Goal: Task Accomplishment & Management: Manage account settings

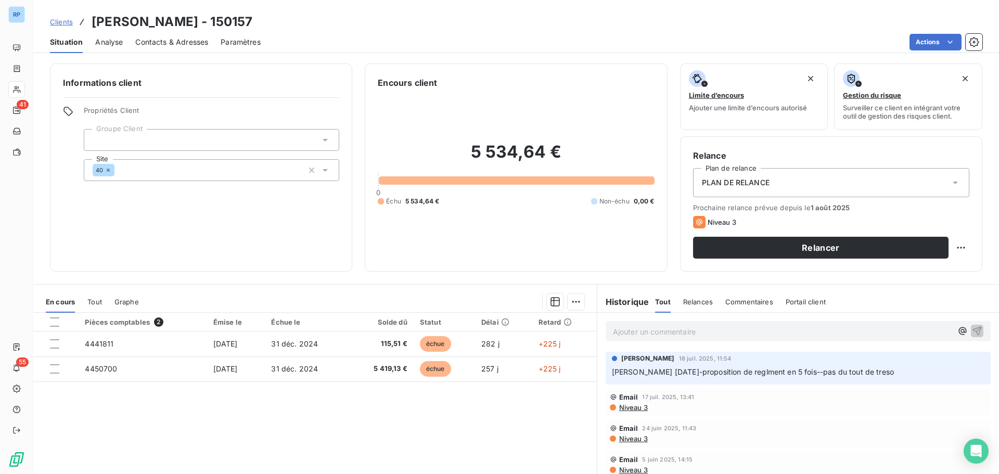
scroll to position [52, 0]
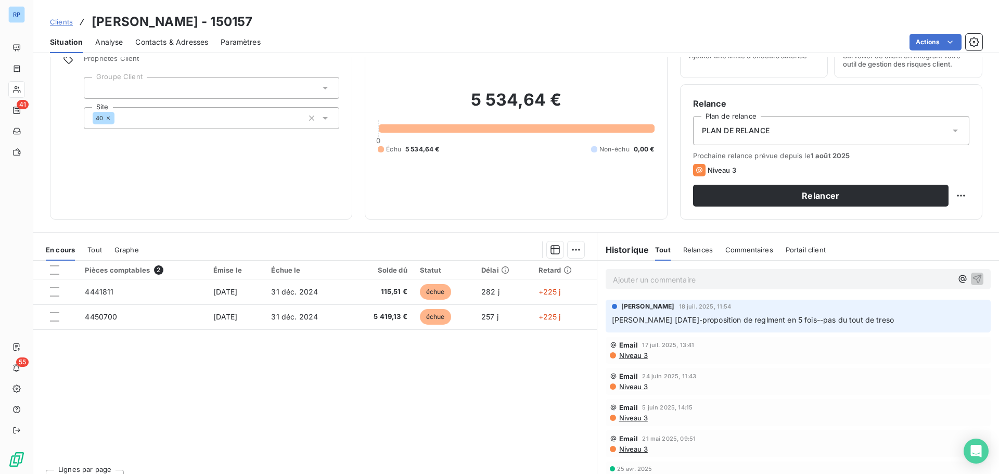
click at [755, 246] on span "Commentaires" at bounding box center [749, 250] width 48 height 8
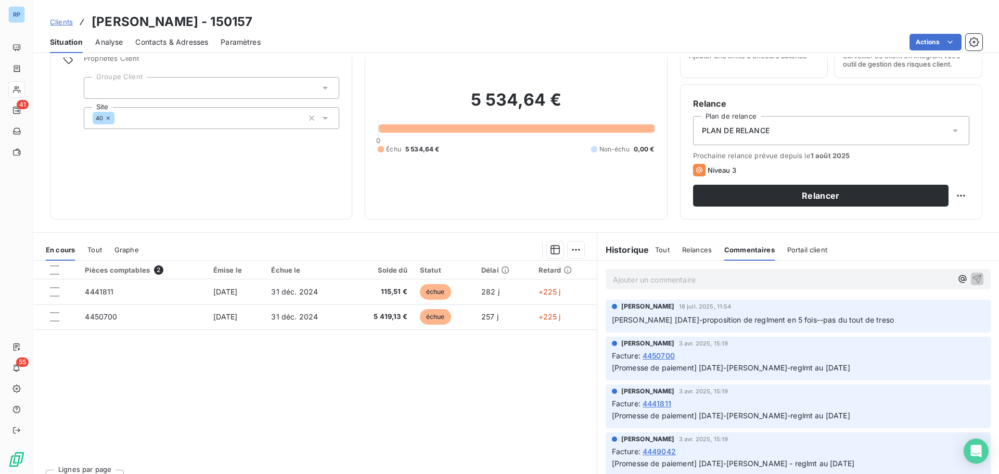
click at [716, 275] on p "Ajouter un commentaire ﻿" at bounding box center [782, 279] width 339 height 13
click at [823, 276] on span "[PERSON_NAME] LE [DATE] MISE EN PLACE ECHEANCIER PAR PRLT EN 5 FOIS" at bounding box center [752, 278] width 279 height 9
click at [860, 279] on p "[PERSON_NAME] LE [DATE] MISE EN PLACE ECHEANCIER PAR PRLT 5 FOIS" at bounding box center [782, 279] width 339 height 12
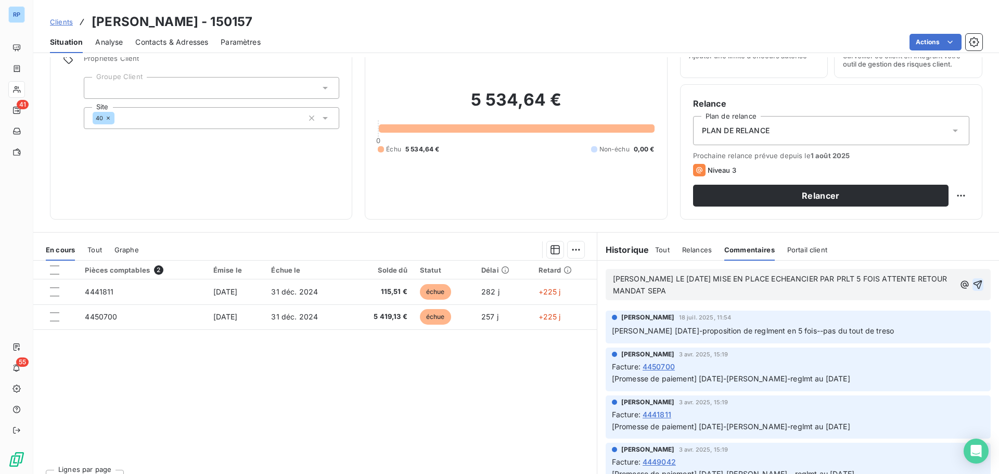
click at [972, 283] on icon "button" at bounding box center [977, 284] width 10 height 10
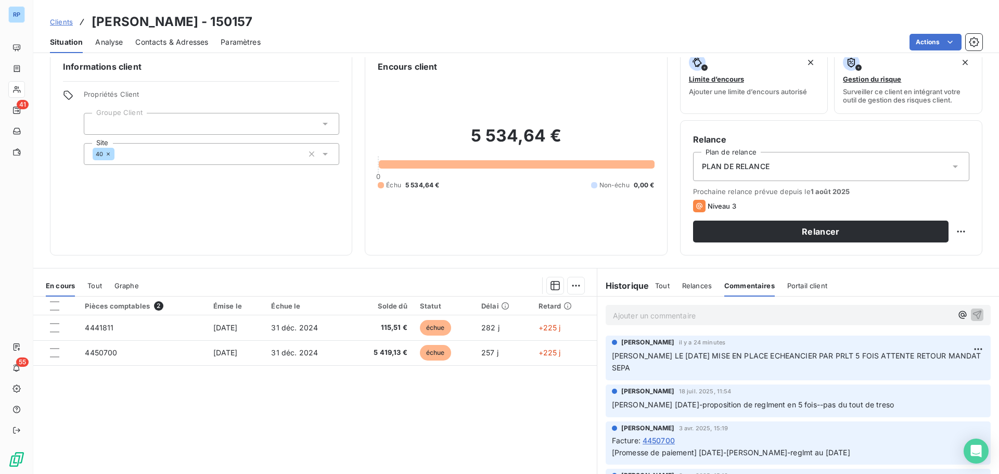
scroll to position [0, 0]
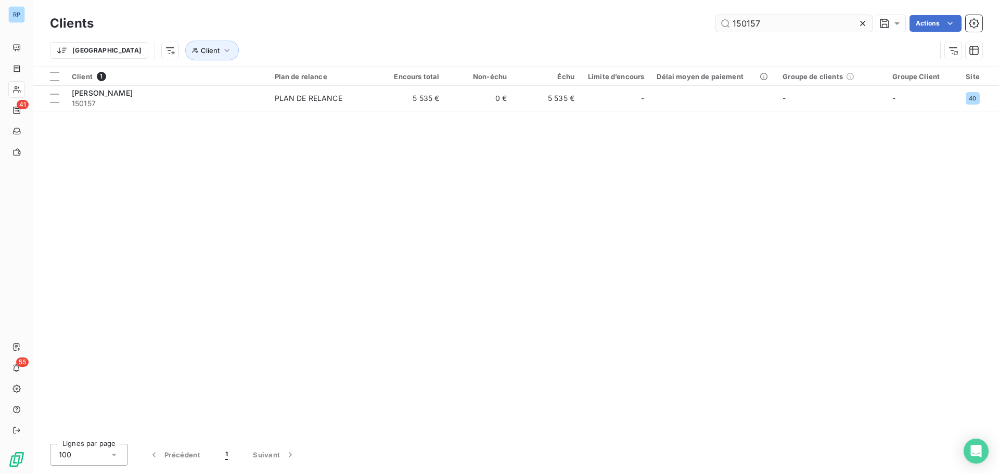
click at [783, 15] on input "150157" at bounding box center [794, 23] width 156 height 17
click at [772, 20] on input "150157" at bounding box center [794, 23] width 156 height 17
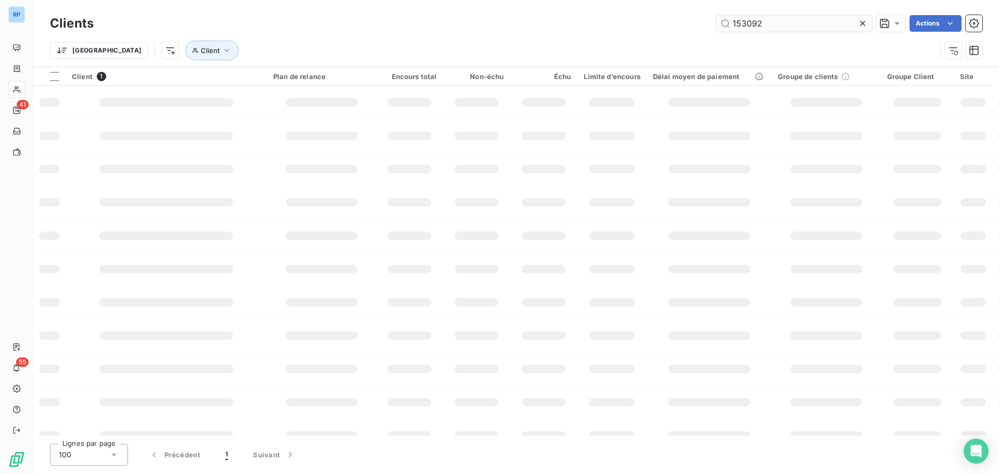
type input "153092"
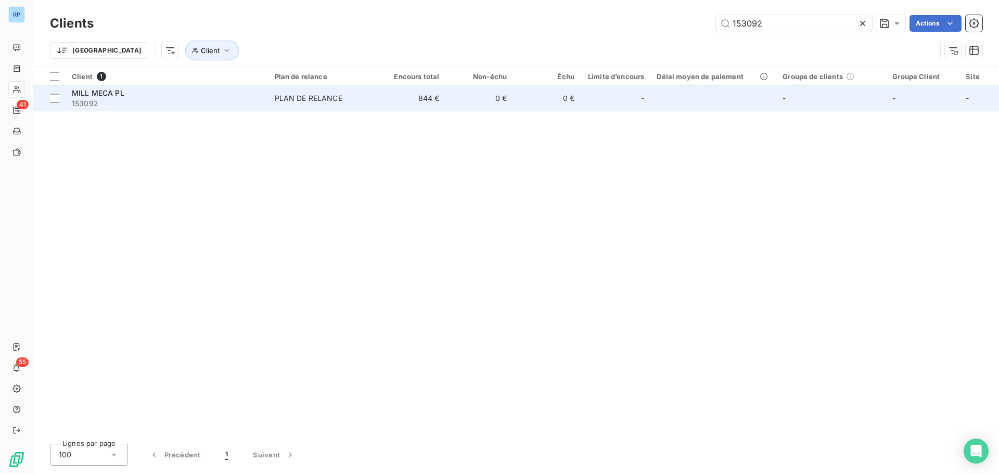
click at [444, 99] on td "844 €" at bounding box center [412, 98] width 68 height 25
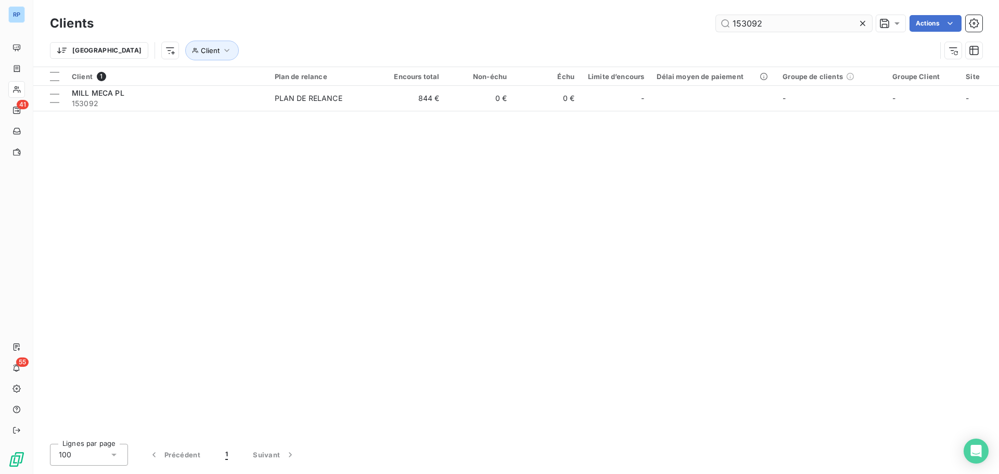
click at [764, 27] on input "153092" at bounding box center [794, 23] width 156 height 17
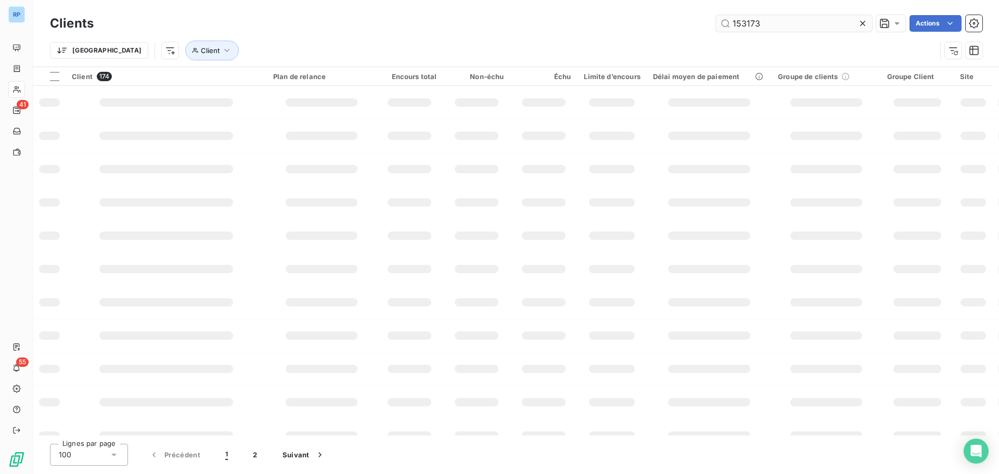
type input "153173"
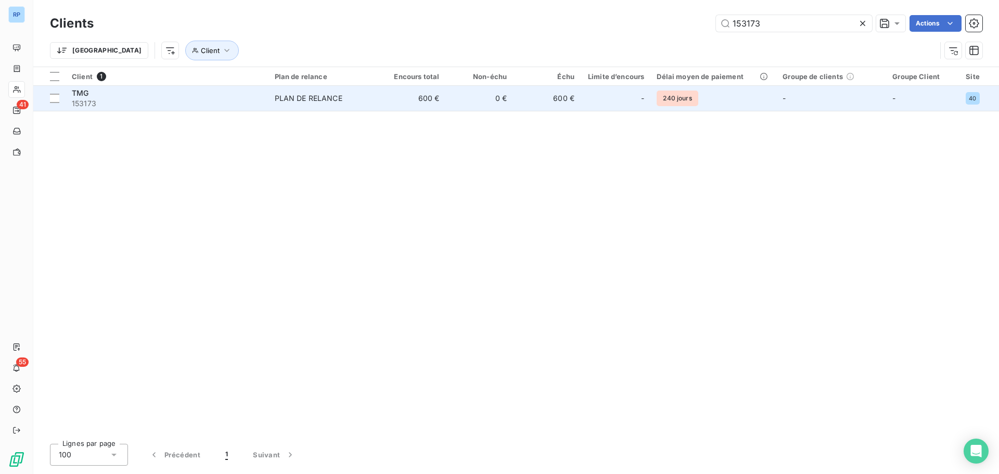
click at [537, 102] on td "600 €" at bounding box center [547, 98] width 68 height 25
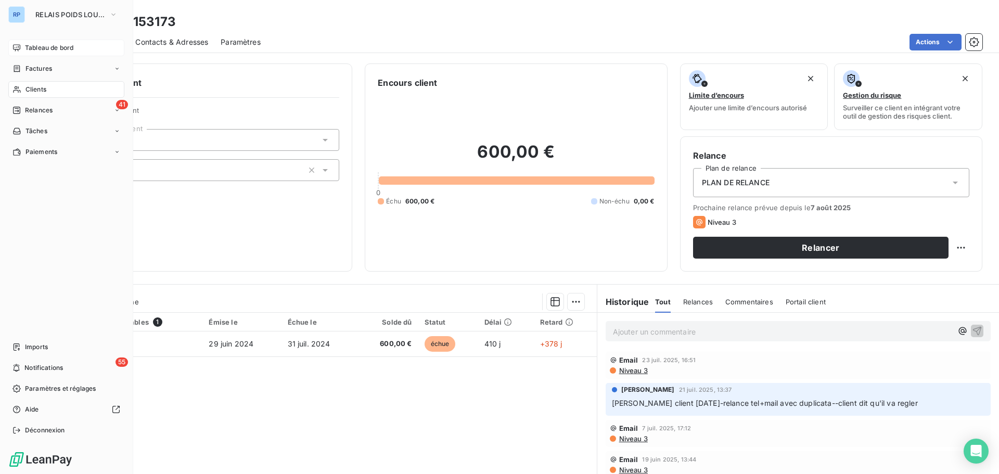
click at [59, 44] on span "Tableau de bord" at bounding box center [49, 47] width 48 height 9
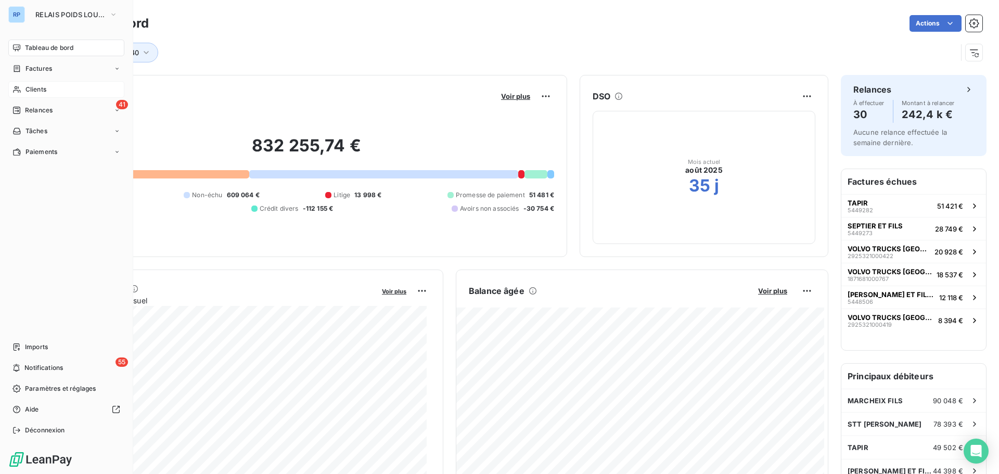
click at [46, 90] on span "Clients" at bounding box center [35, 89] width 21 height 9
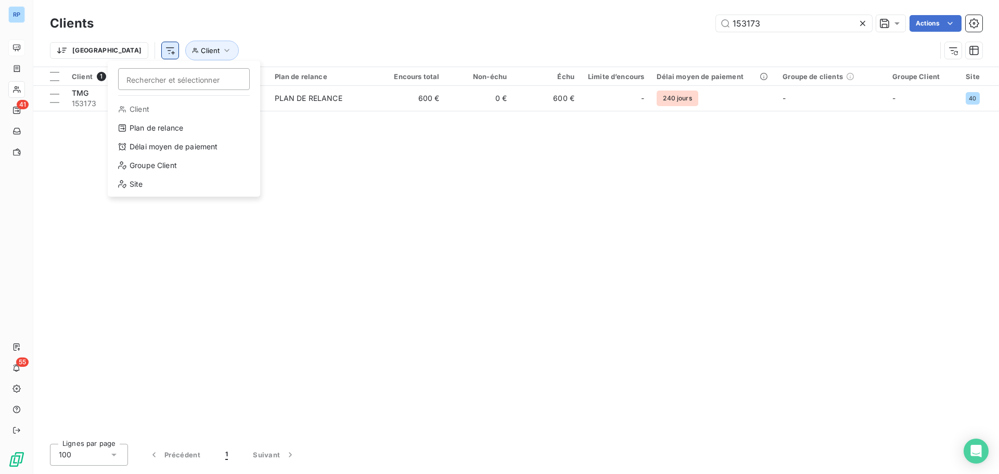
click at [116, 50] on html "RP 41 55 Clients 153173 Actions Trier Rechercher et sélectionner Client Plan de…" at bounding box center [499, 237] width 999 height 474
click at [146, 183] on div "Site" at bounding box center [184, 184] width 144 height 17
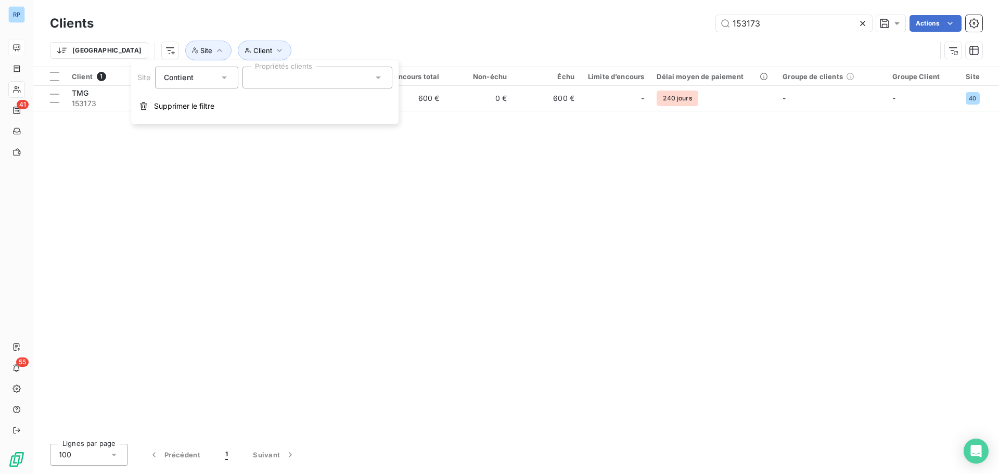
click at [316, 73] on div at bounding box center [317, 78] width 150 height 22
click at [258, 105] on div at bounding box center [255, 102] width 9 height 9
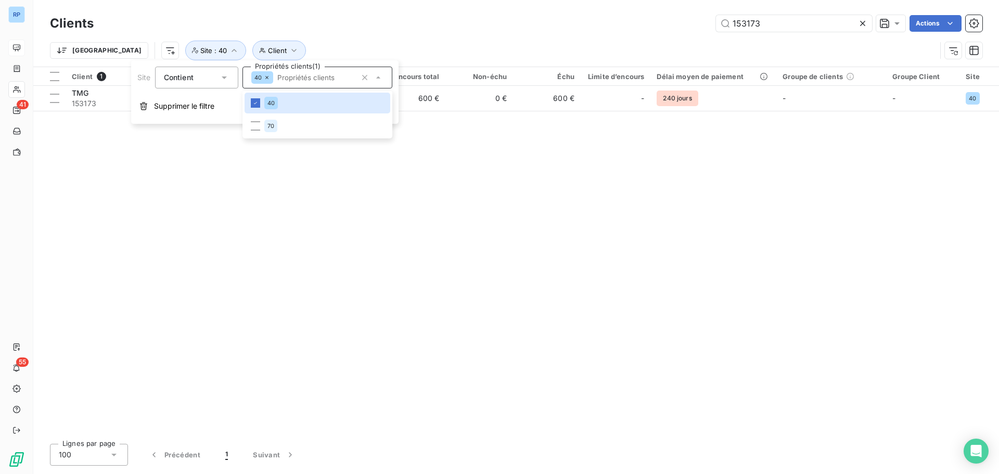
click at [460, 35] on div "Trier Client Site : 40" at bounding box center [516, 50] width 932 height 32
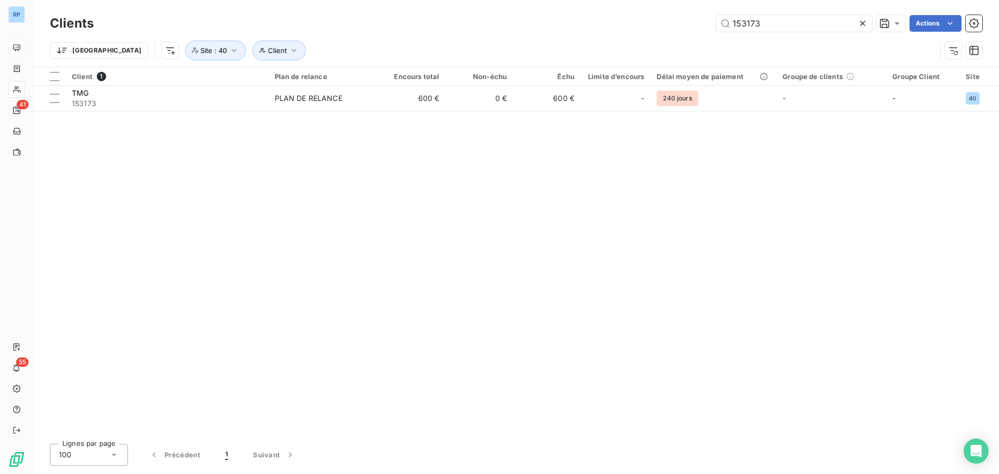
click at [863, 21] on icon at bounding box center [862, 23] width 10 height 10
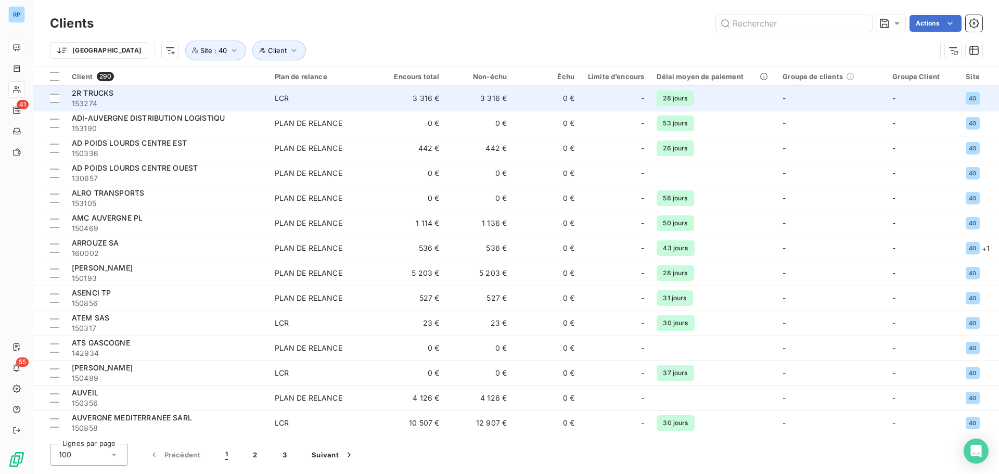
click at [641, 97] on span "-" at bounding box center [642, 98] width 3 height 10
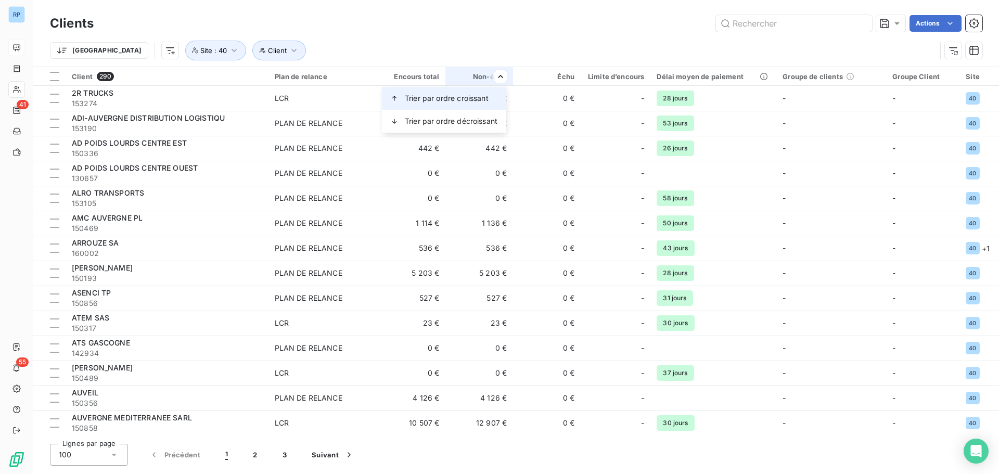
click at [480, 98] on span "Trier par ordre croissant" at bounding box center [447, 98] width 84 height 10
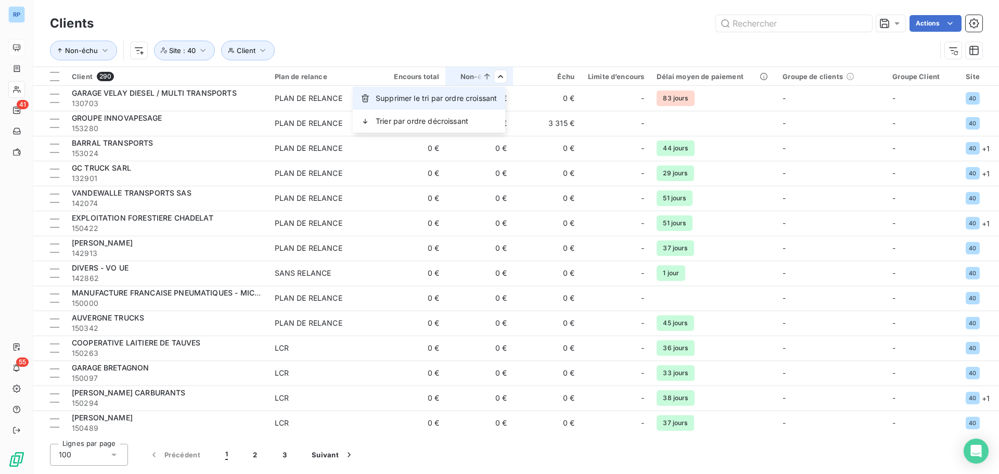
click at [452, 96] on span "Supprimer le tri par ordre croissant" at bounding box center [436, 98] width 121 height 10
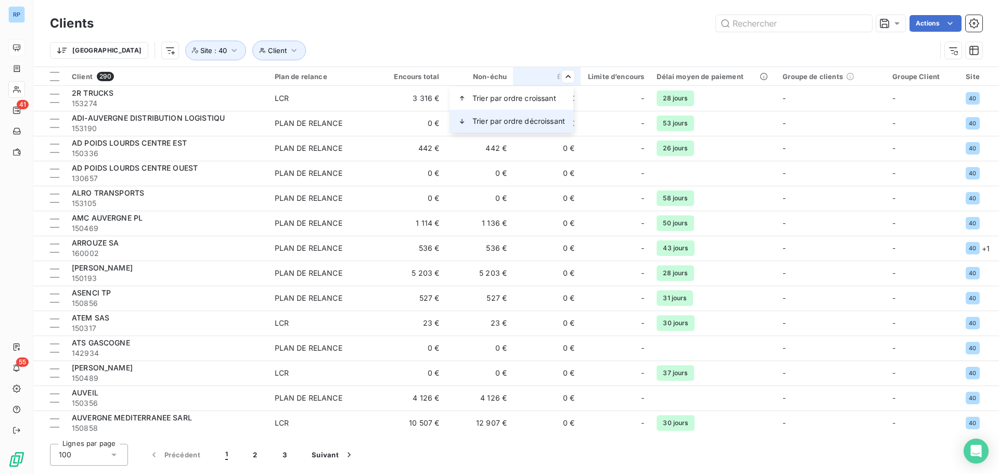
click at [545, 119] on span "Trier par ordre décroissant" at bounding box center [518, 121] width 93 height 10
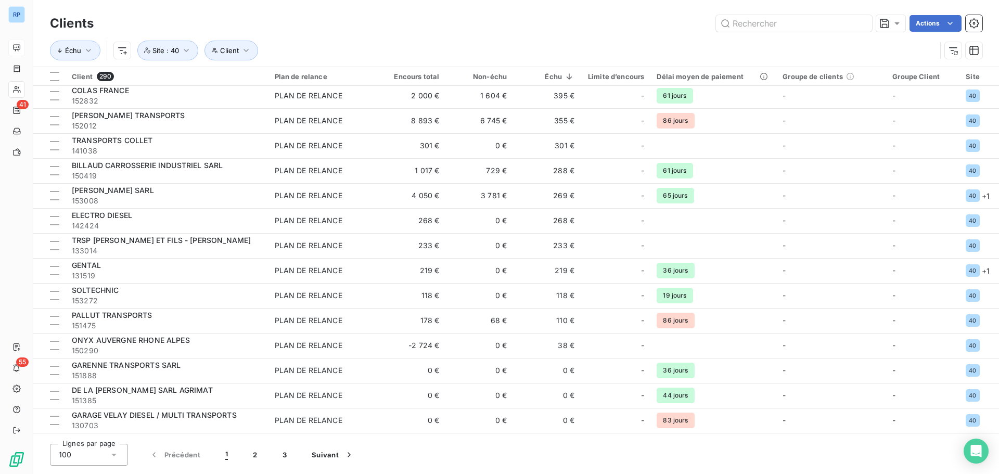
scroll to position [780, 0]
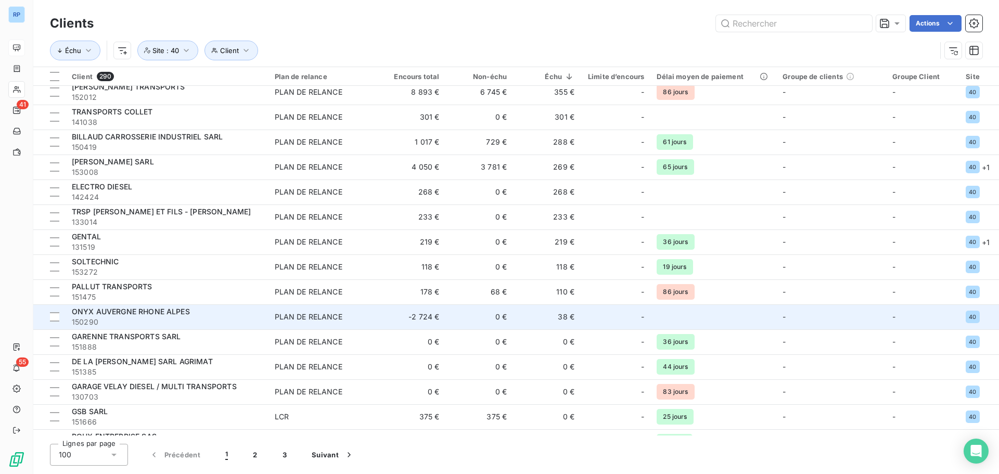
click at [569, 316] on td "38 €" at bounding box center [547, 316] width 68 height 25
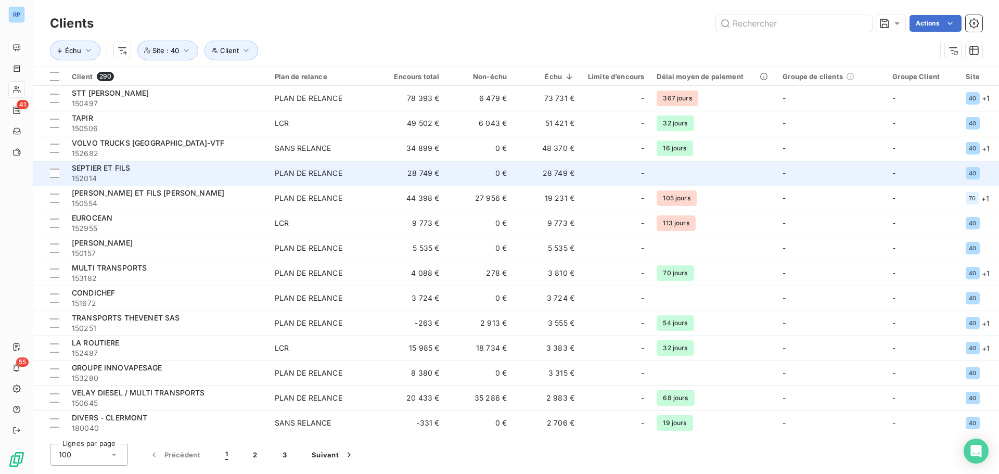
click at [570, 172] on td "28 749 €" at bounding box center [547, 173] width 68 height 25
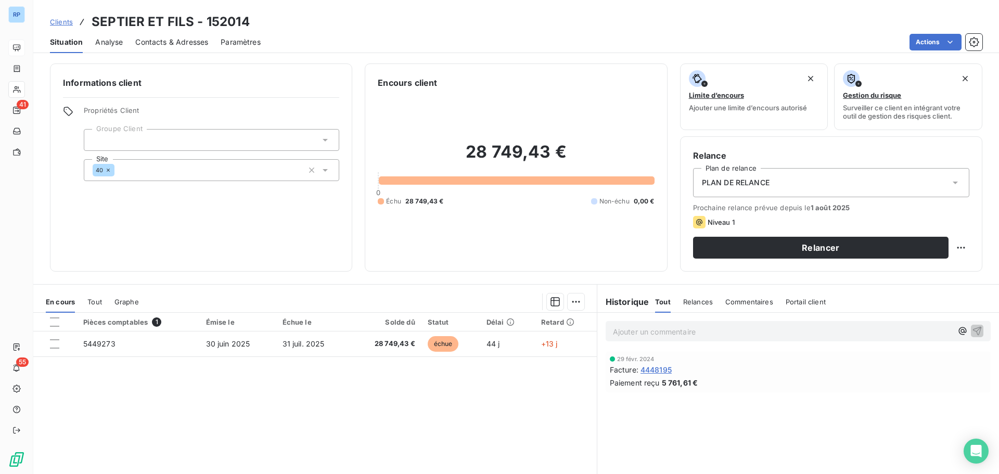
click at [326, 137] on icon at bounding box center [325, 140] width 10 height 10
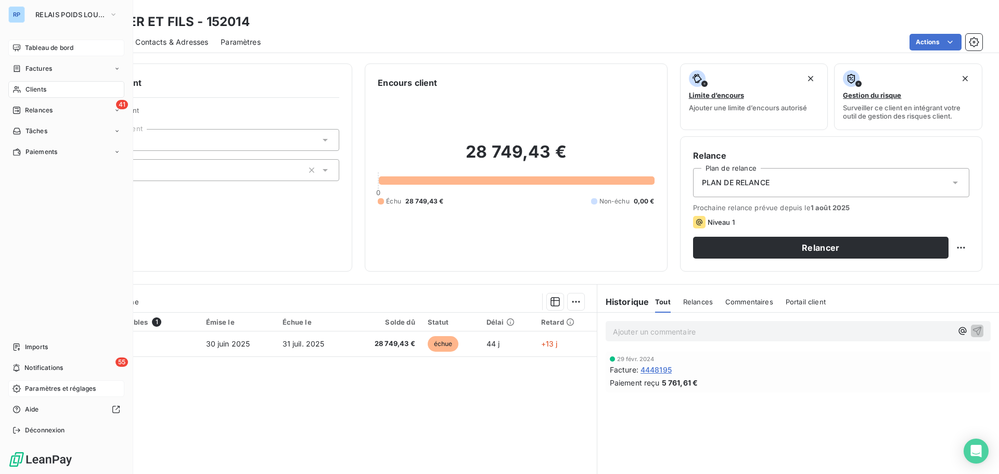
click at [65, 391] on span "Paramètres et réglages" at bounding box center [60, 388] width 71 height 9
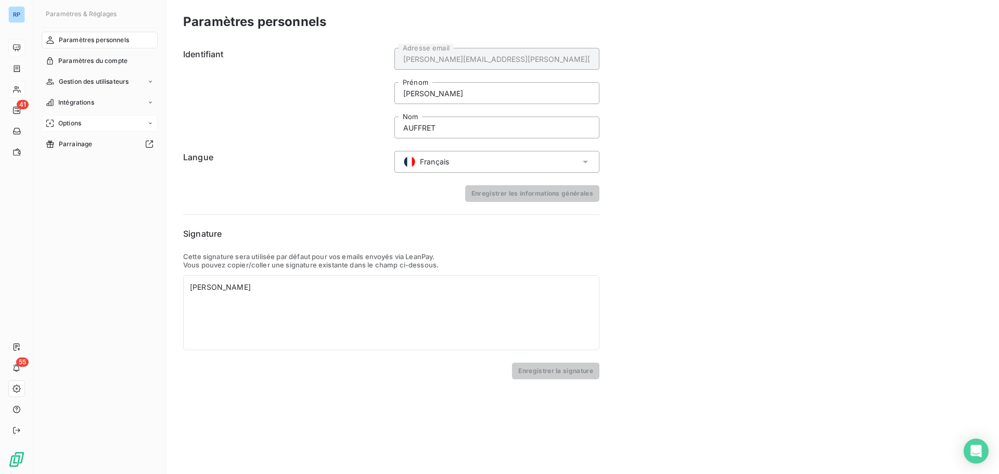
click at [86, 121] on div "Options" at bounding box center [100, 123] width 116 height 17
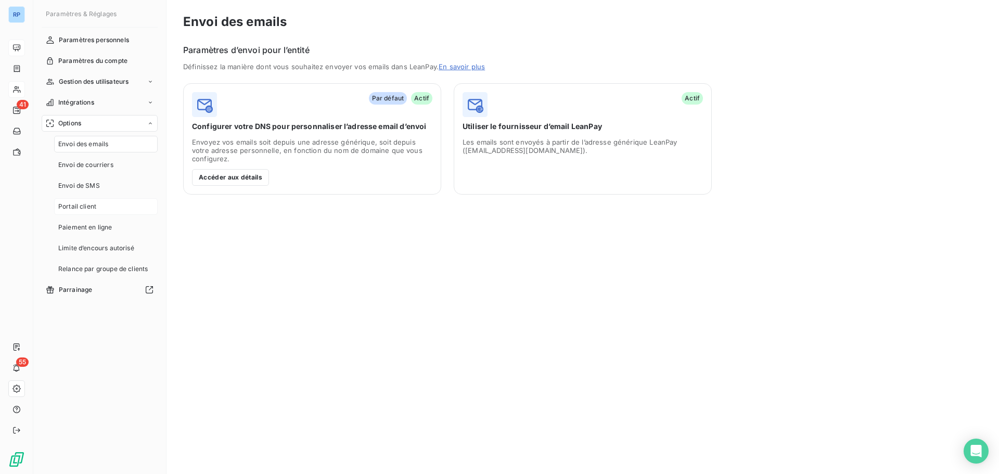
click at [91, 204] on span "Portail client" at bounding box center [77, 206] width 38 height 9
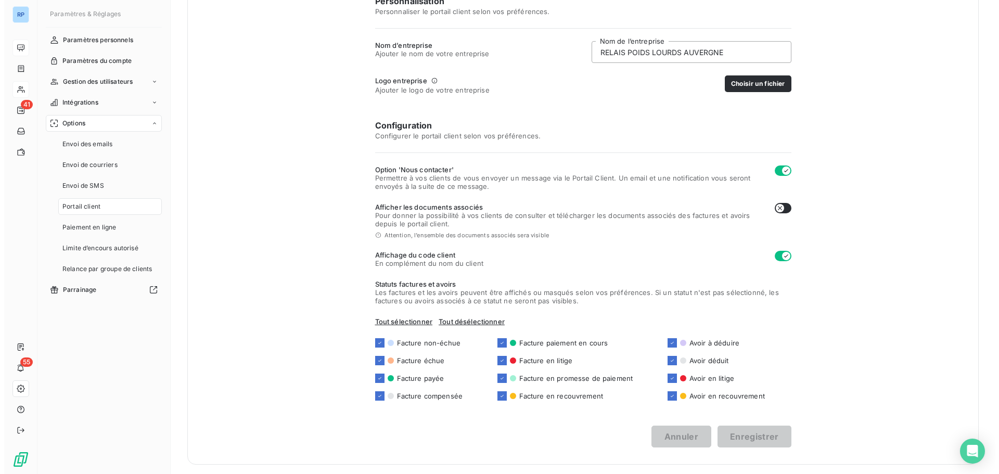
scroll to position [169, 0]
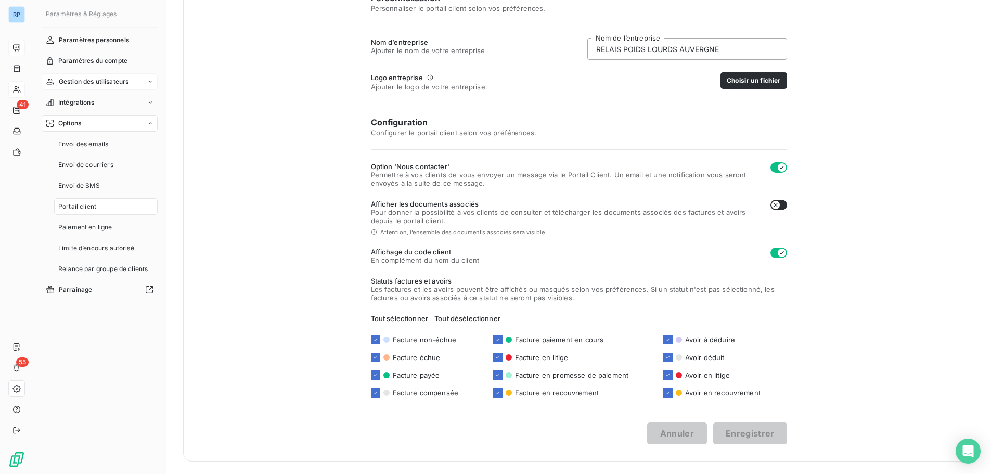
click at [119, 81] on span "Gestion des utilisateurs" at bounding box center [94, 81] width 70 height 9
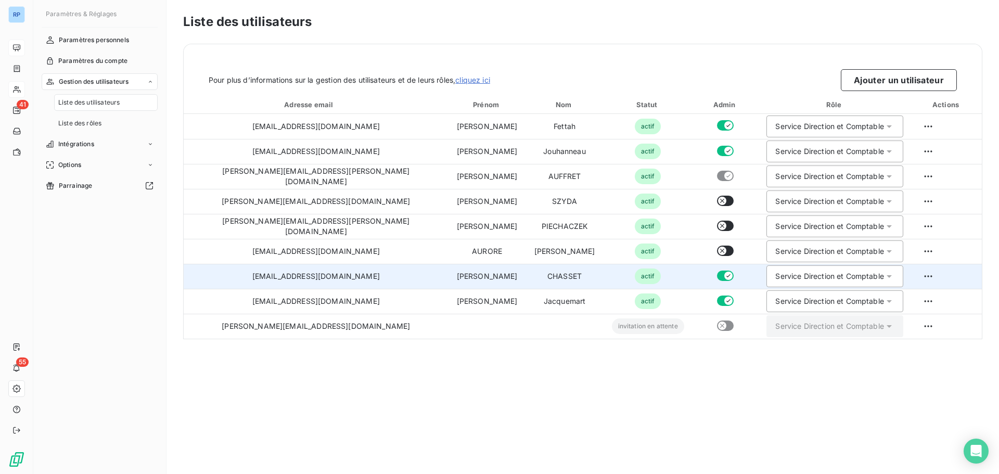
click at [717, 275] on button "button" at bounding box center [725, 276] width 17 height 10
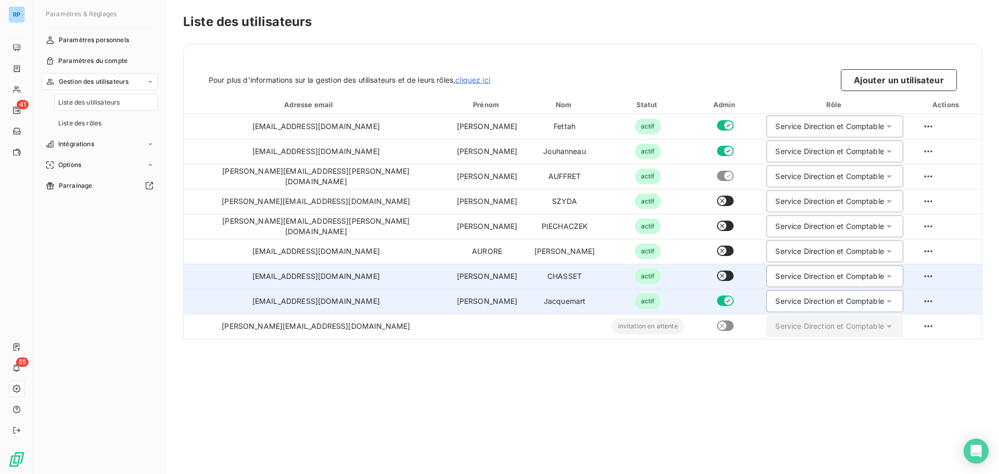
click at [717, 303] on button "button" at bounding box center [725, 301] width 17 height 10
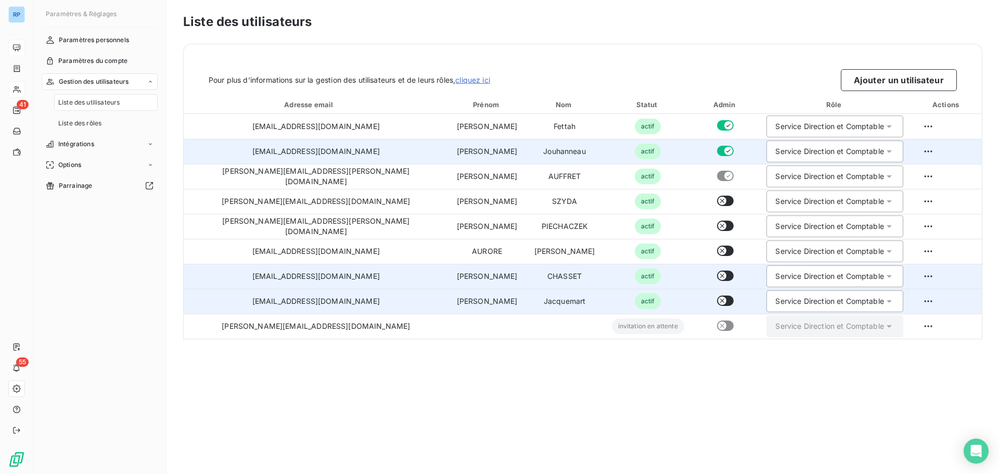
click at [717, 149] on button "button" at bounding box center [725, 151] width 17 height 10
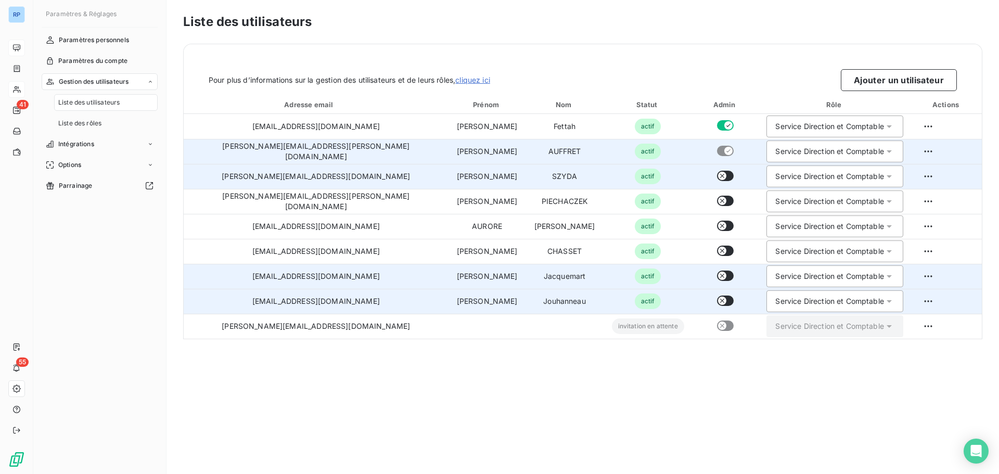
click at [718, 174] on icon "button" at bounding box center [722, 176] width 8 height 8
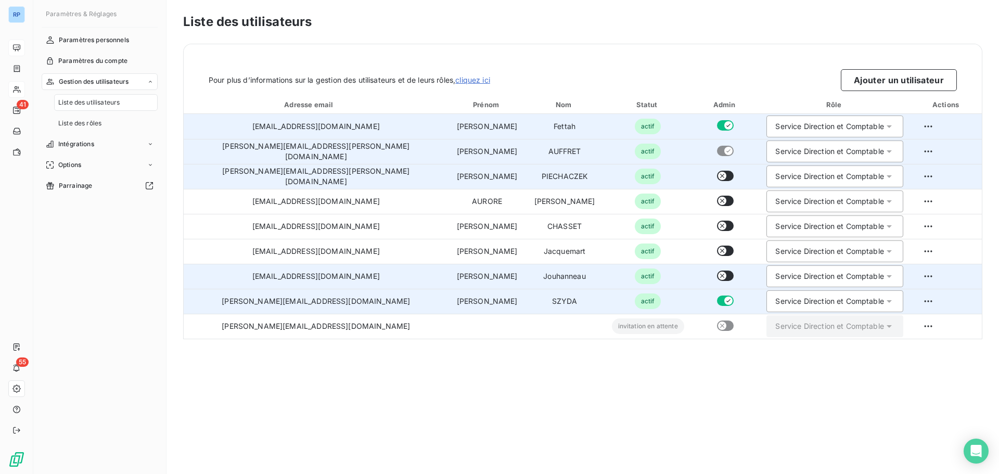
click at [717, 124] on button "button" at bounding box center [725, 125] width 17 height 10
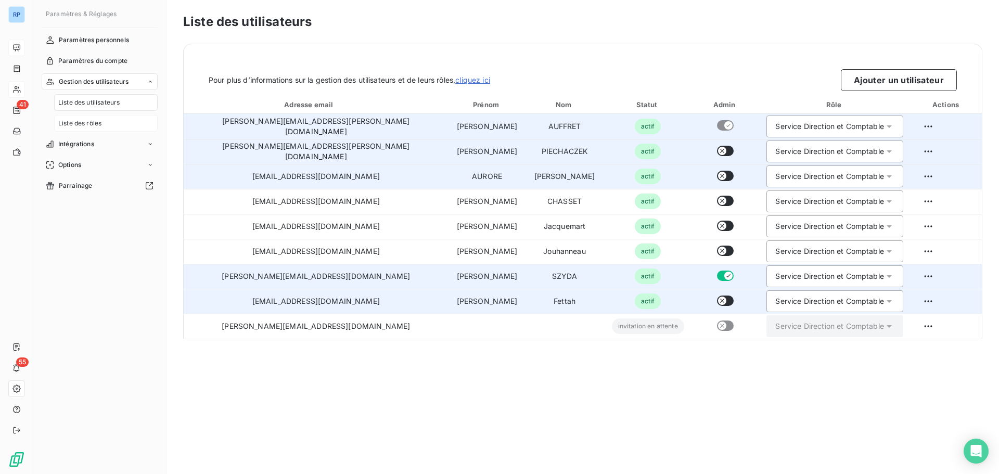
click at [95, 121] on span "Liste des rôles" at bounding box center [79, 123] width 43 height 9
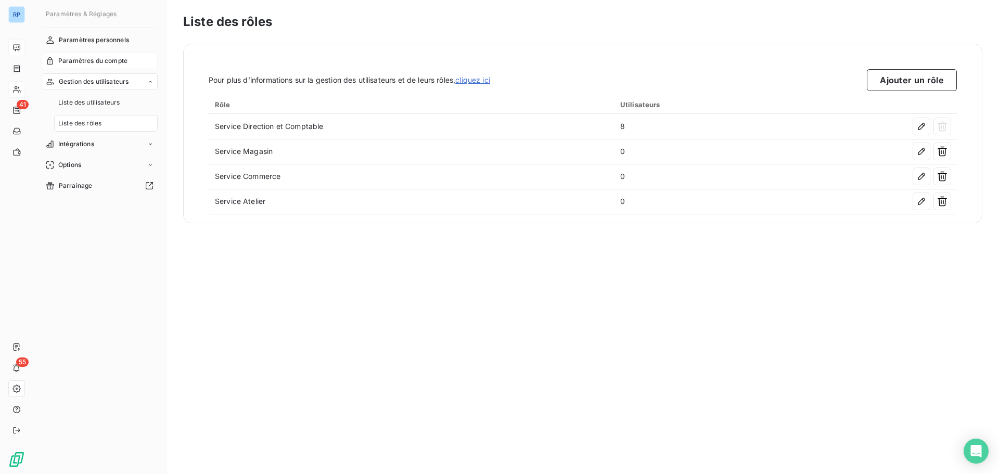
click at [105, 57] on span "Paramètres du compte" at bounding box center [92, 60] width 69 height 9
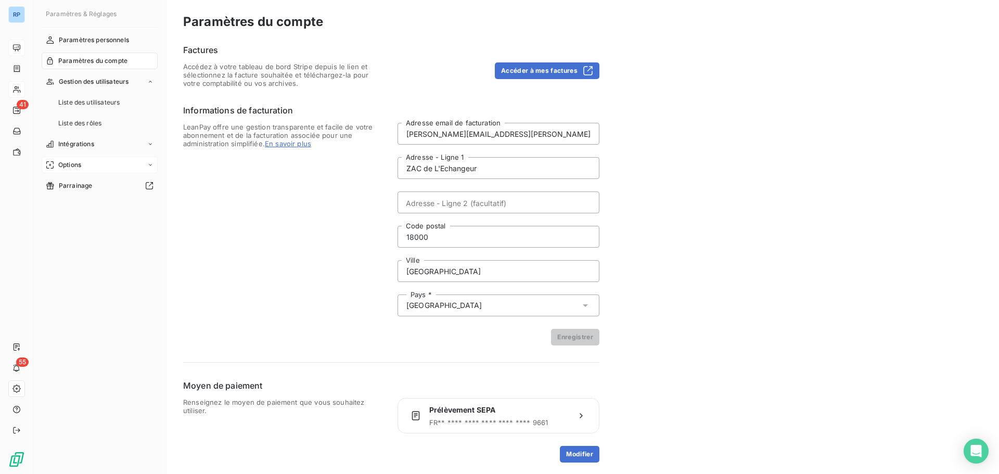
click at [79, 160] on div "Options" at bounding box center [100, 165] width 116 height 17
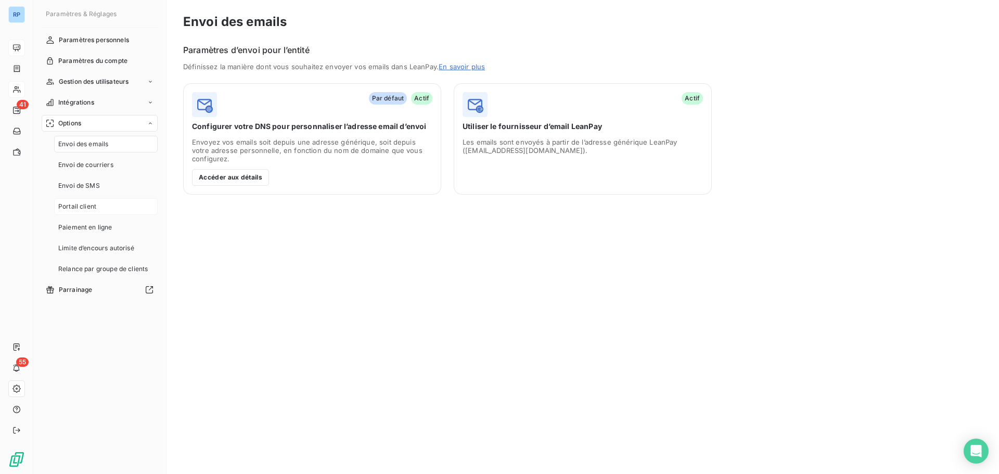
click at [101, 208] on div "Portail client" at bounding box center [106, 206] width 104 height 17
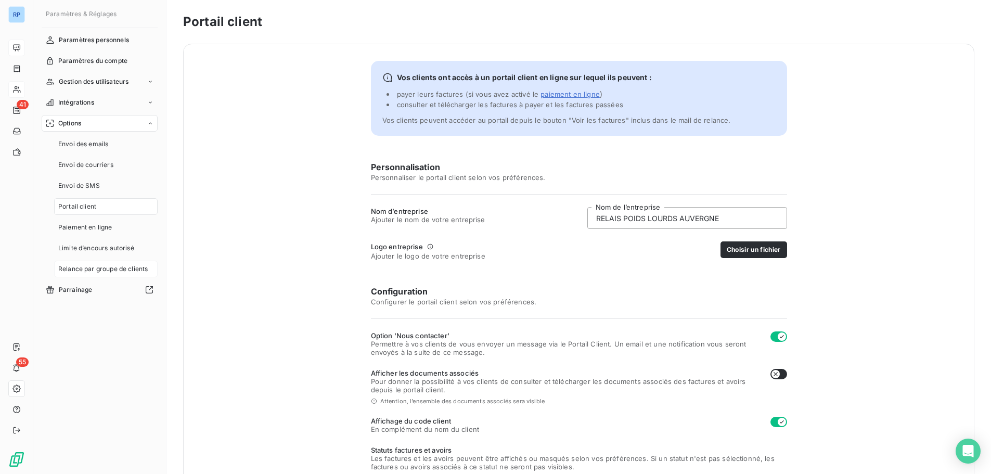
click at [113, 268] on span "Relance par groupe de clients" at bounding box center [102, 268] width 89 height 9
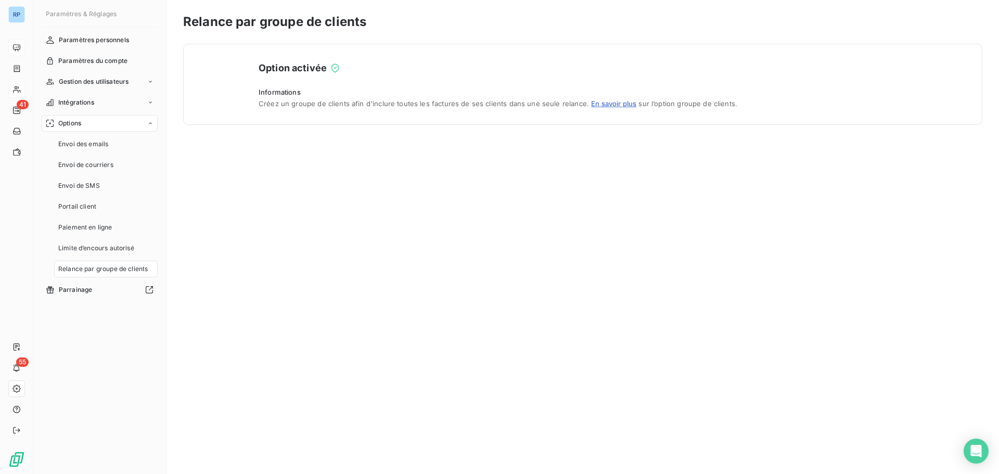
click at [606, 105] on link "En savoir plus" at bounding box center [613, 103] width 45 height 8
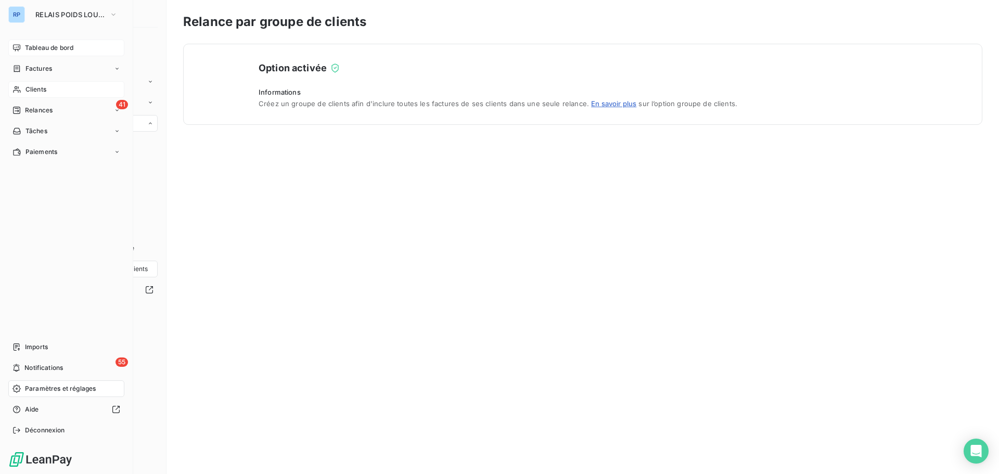
click at [45, 43] on div "Tableau de bord" at bounding box center [66, 48] width 116 height 17
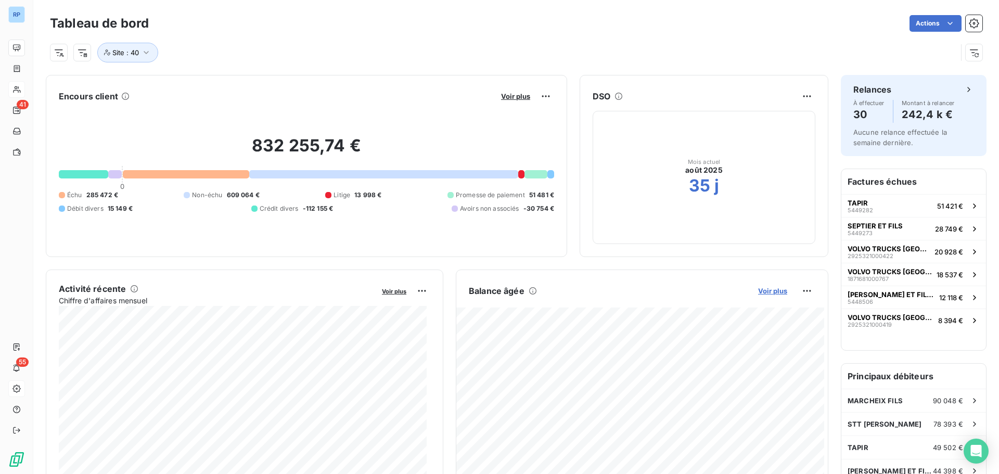
click at [771, 291] on span "Voir plus" at bounding box center [772, 291] width 29 height 8
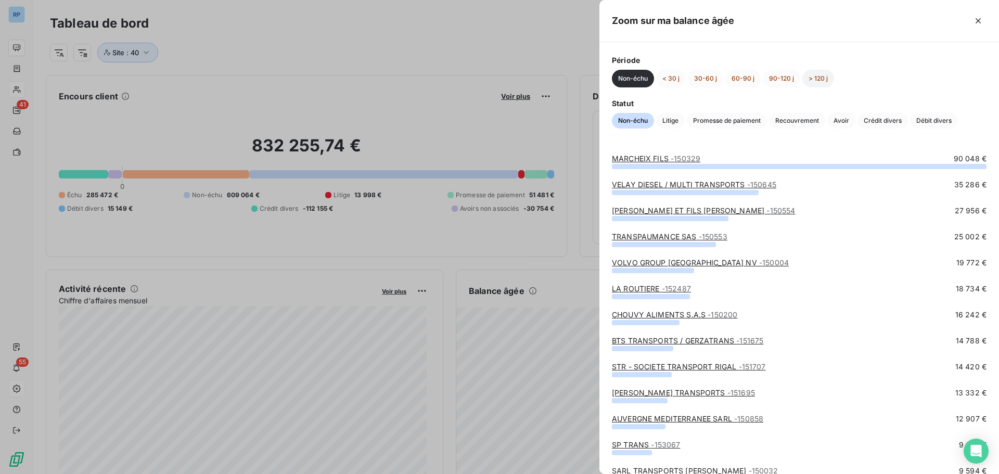
click at [819, 76] on button "> 120 j" at bounding box center [818, 79] width 32 height 18
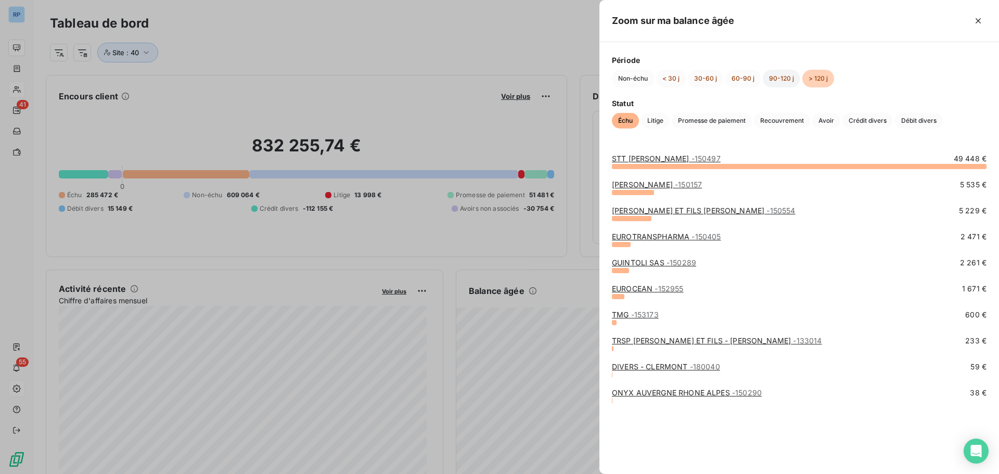
click at [784, 79] on button "90-120 j" at bounding box center [781, 79] width 37 height 18
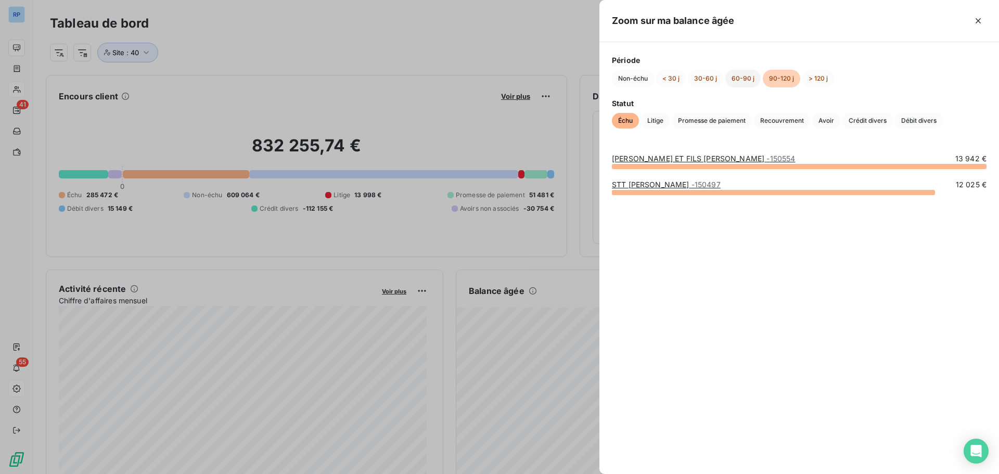
click at [744, 78] on button "60-90 j" at bounding box center [742, 79] width 35 height 18
click at [712, 80] on button "30-60 j" at bounding box center [705, 79] width 35 height 18
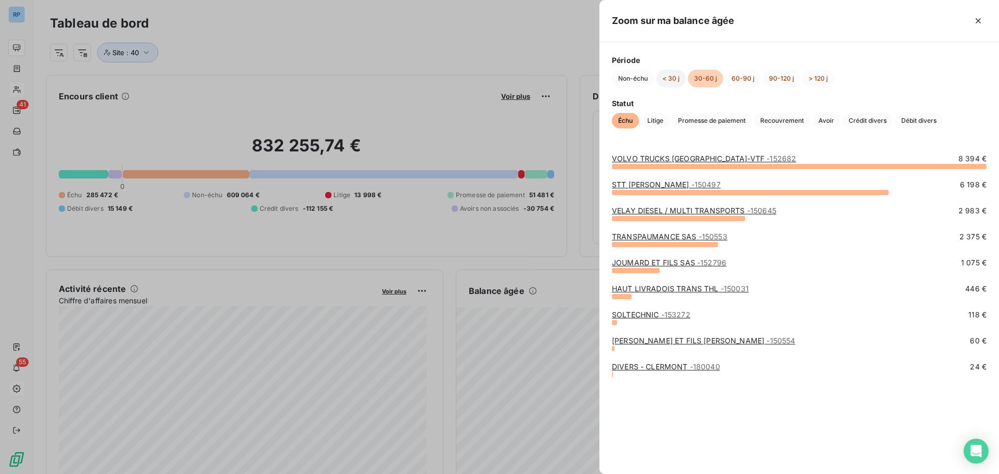
click at [671, 78] on button "< 30 j" at bounding box center [671, 79] width 30 height 18
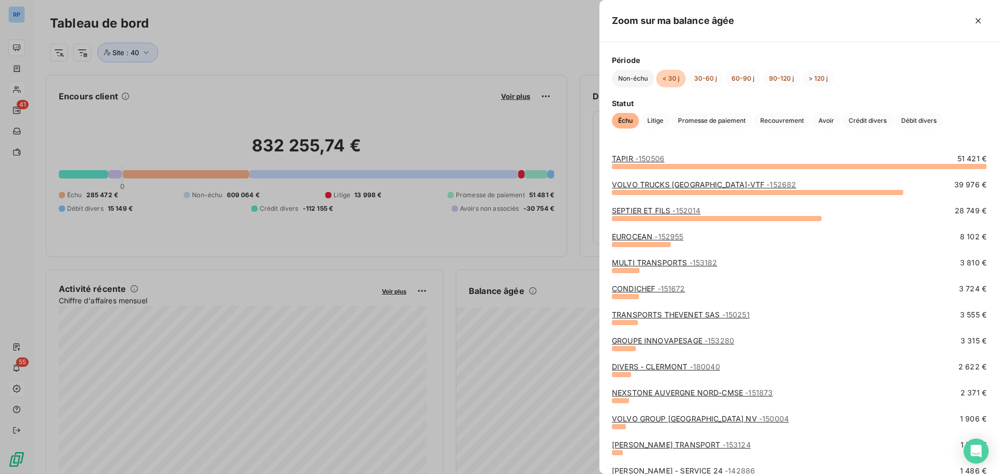
click at [634, 73] on button "Non-échu" at bounding box center [633, 79] width 42 height 18
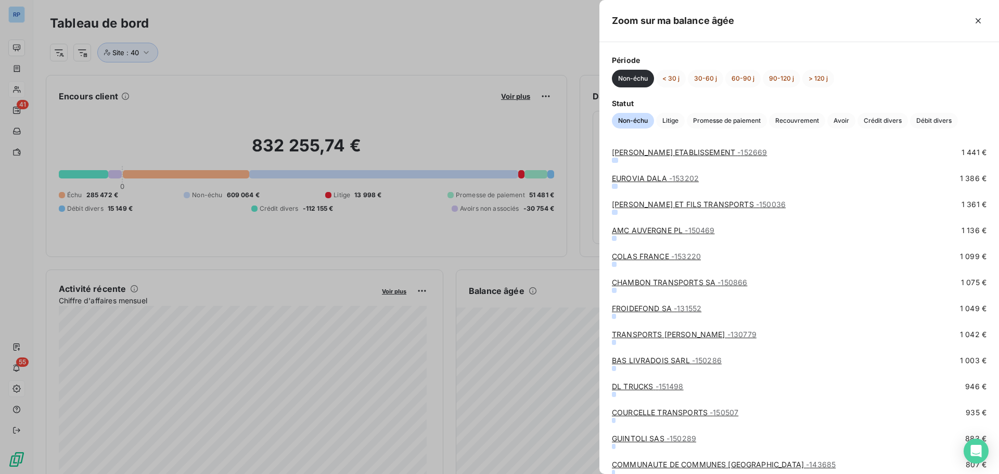
scroll to position [2185, 0]
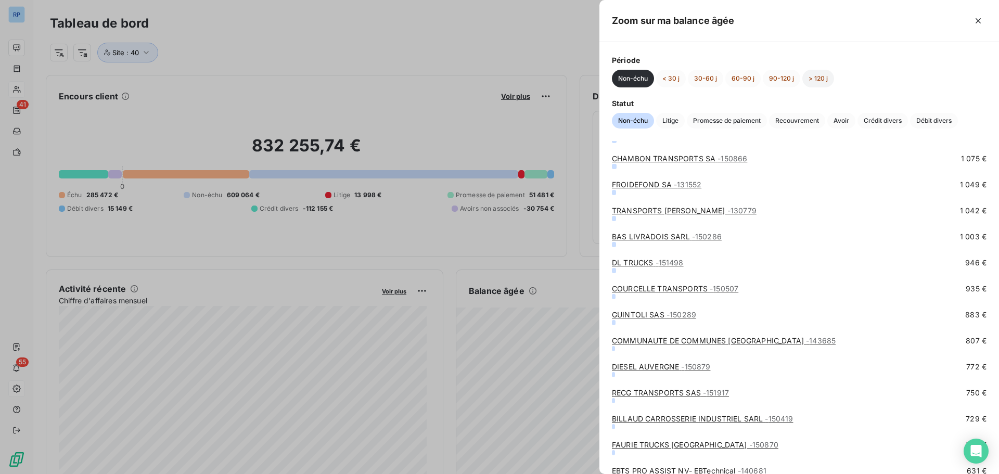
click at [815, 78] on button "> 120 j" at bounding box center [818, 79] width 32 height 18
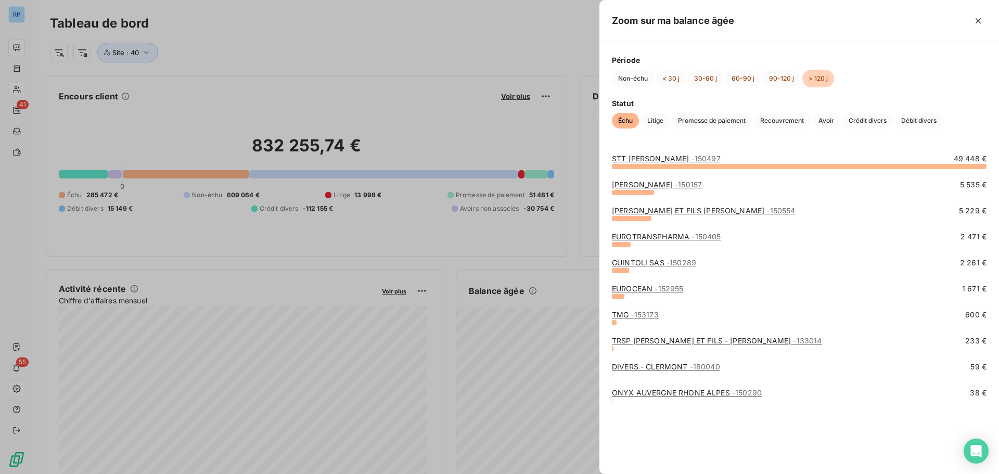
scroll to position [0, 0]
click at [787, 78] on button "90-120 j" at bounding box center [781, 79] width 37 height 18
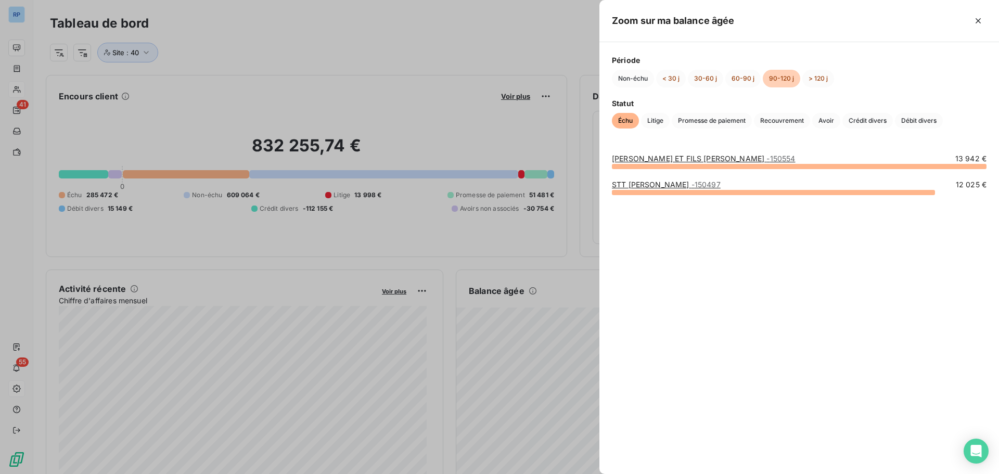
click at [405, 54] on div at bounding box center [499, 237] width 999 height 474
